Goal: Navigation & Orientation: Find specific page/section

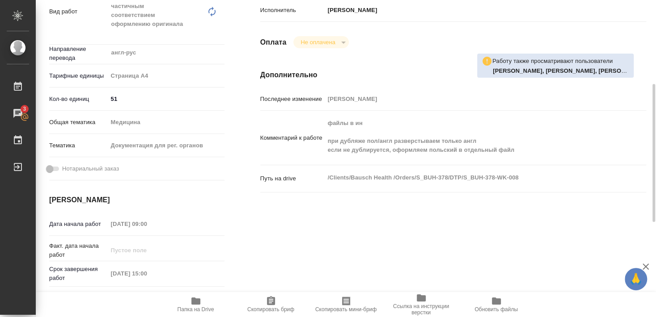
scroll to position [241, 0]
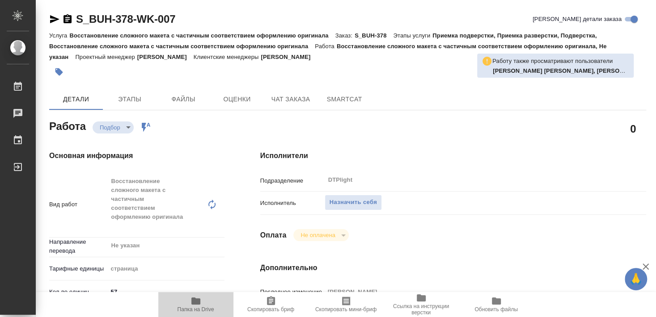
click at [204, 301] on span "Папка на Drive" at bounding box center [196, 304] width 64 height 17
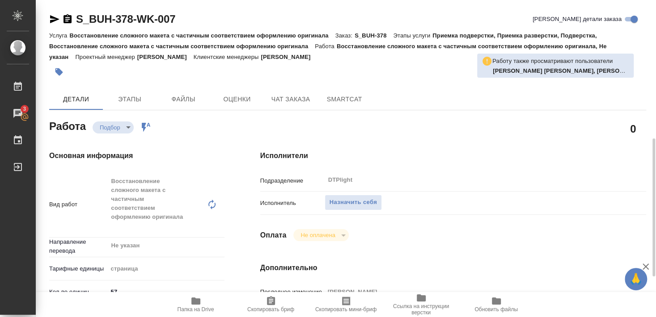
scroll to position [97, 0]
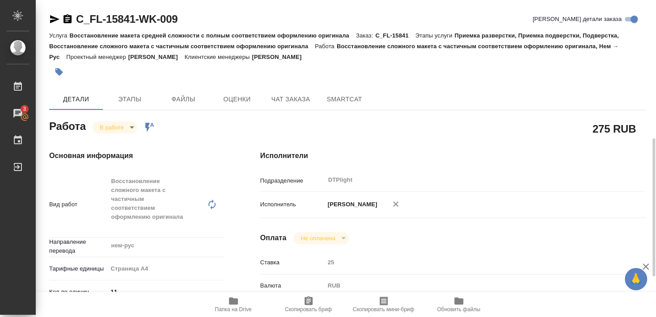
scroll to position [97, 0]
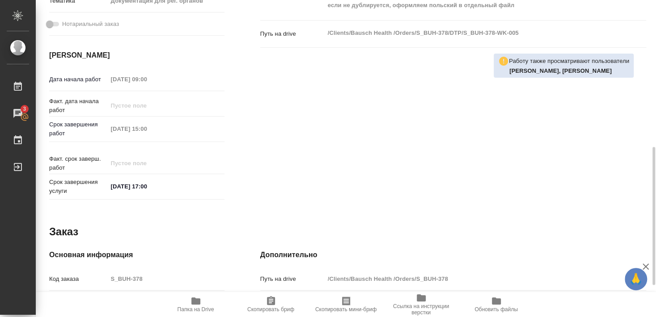
scroll to position [290, 0]
